Goal: Task Accomplishment & Management: Manage account settings

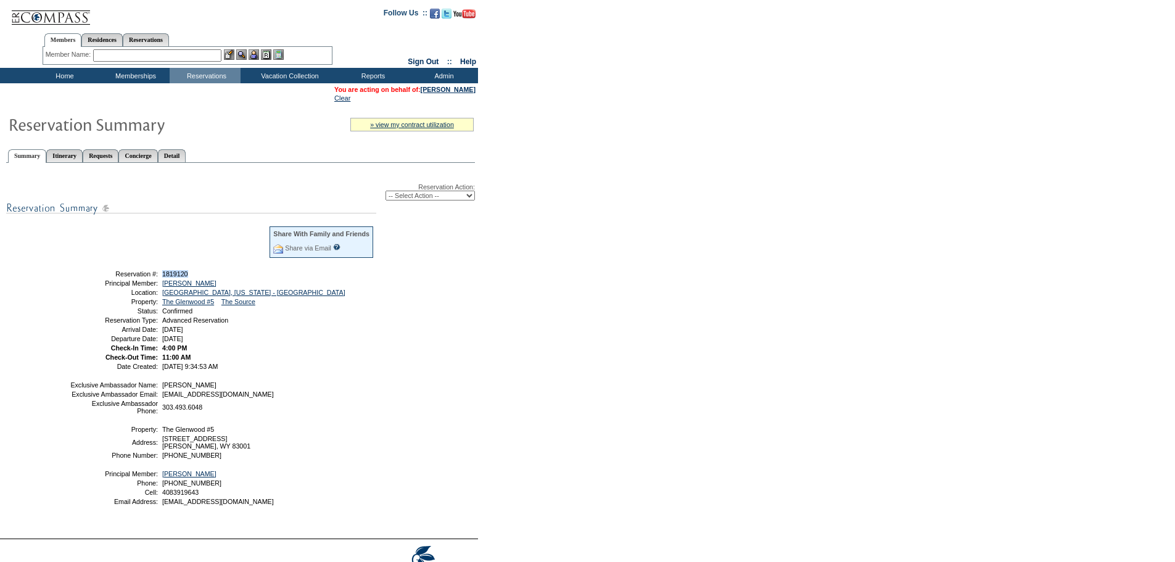
drag, startPoint x: 197, startPoint y: 276, endPoint x: 162, endPoint y: 276, distance: 35.2
click at [162, 276] on td "1819120" at bounding box center [267, 273] width 215 height 7
copy span "1819120"
click at [164, 44] on link "Reservations" at bounding box center [146, 39] width 46 height 13
click at [110, 56] on input "text" at bounding box center [117, 55] width 54 height 12
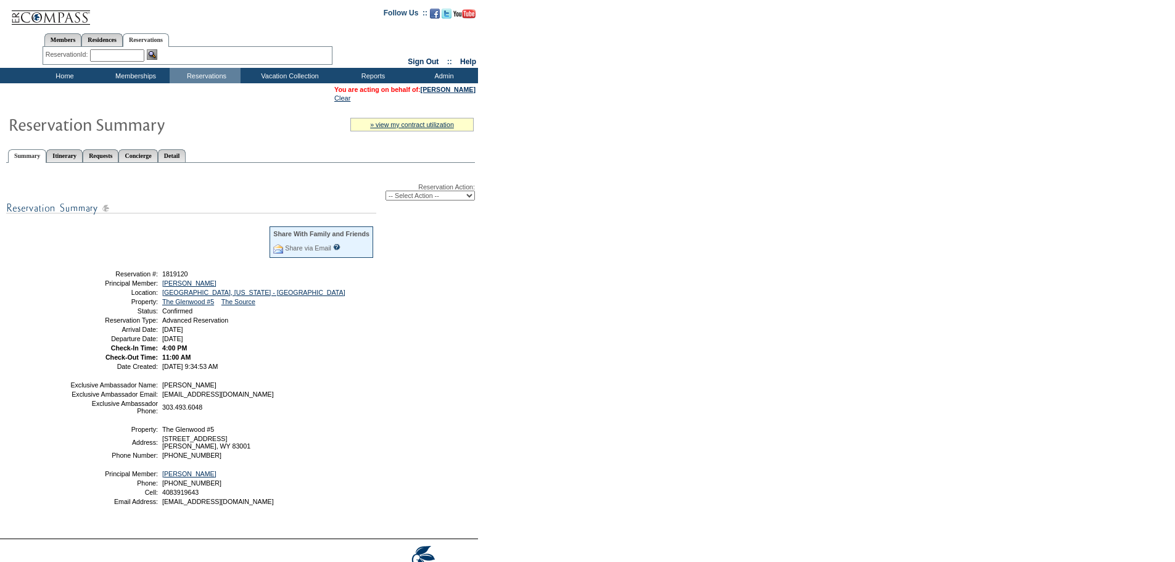
paste input "1813635"
type input "1813635"
click at [157, 51] on img at bounding box center [152, 54] width 10 height 10
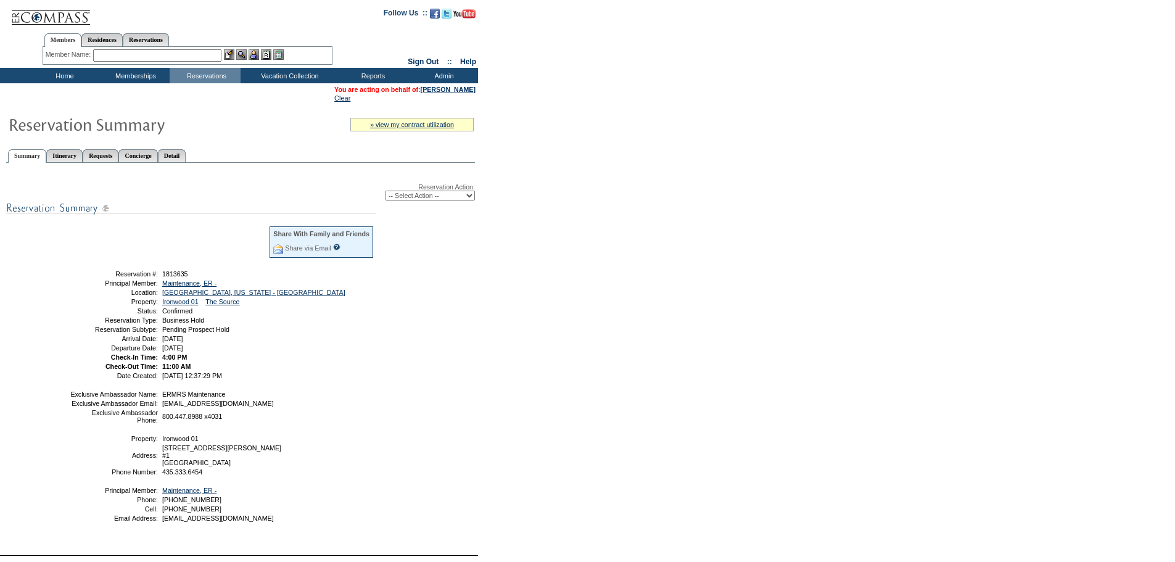
click at [456, 198] on select "-- Select Action -- Modify Reservation Dates Modify Reservation Cost Modify Occ…" at bounding box center [429, 196] width 89 height 10
select select "CancelRes"
click at [385, 193] on select "-- Select Action -- Modify Reservation Dates Modify Reservation Cost Modify Occ…" at bounding box center [429, 196] width 89 height 10
